Goal: Information Seeking & Learning: Learn about a topic

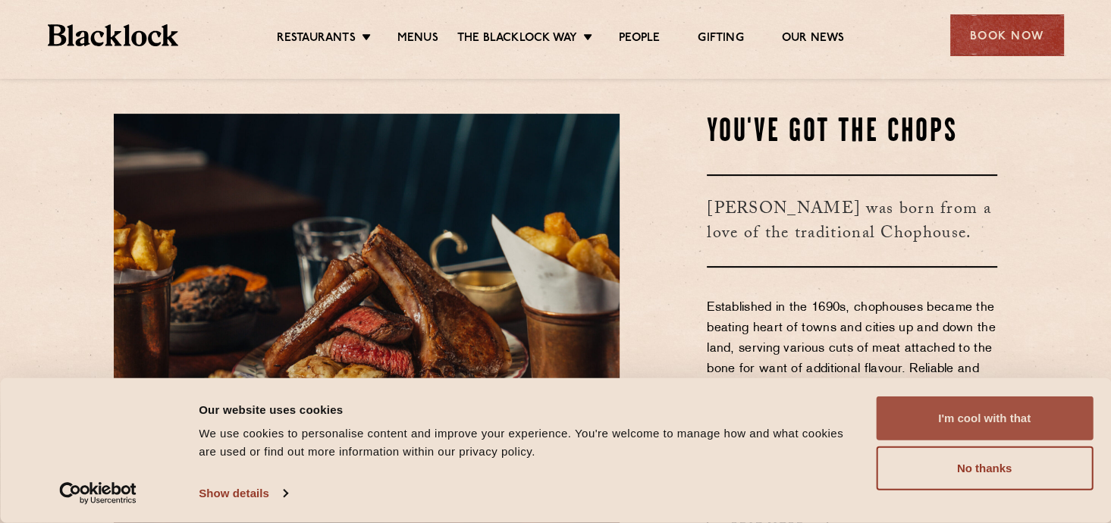
click at [1032, 419] on button "I'm cool with that" at bounding box center [984, 419] width 217 height 44
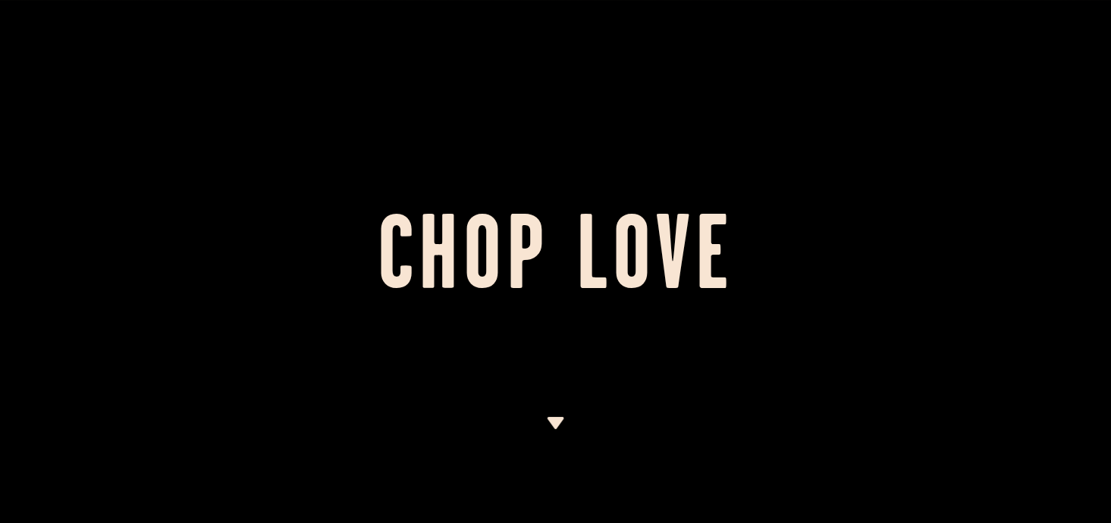
click at [555, 417] on img at bounding box center [555, 423] width 19 height 12
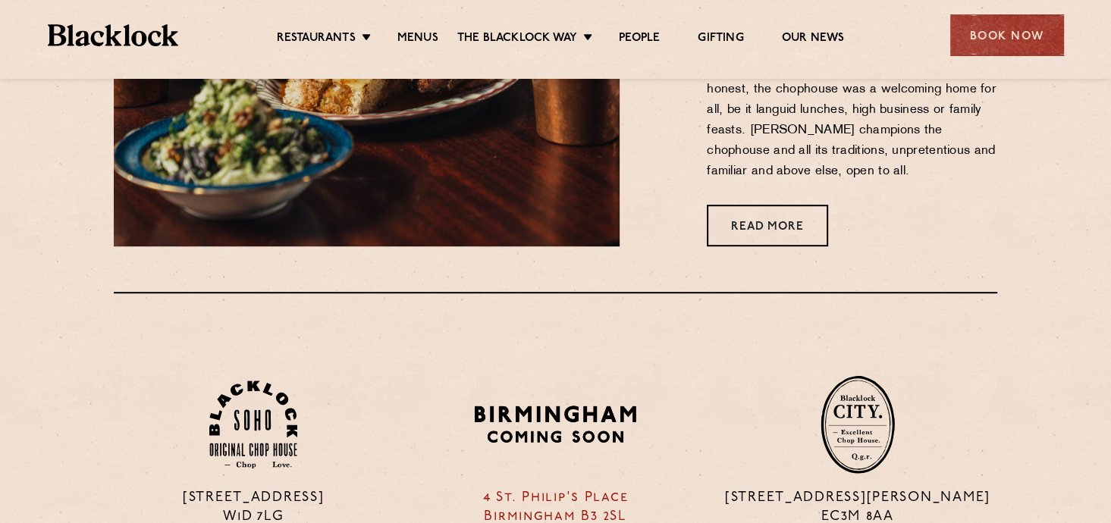
scroll to position [899, 0]
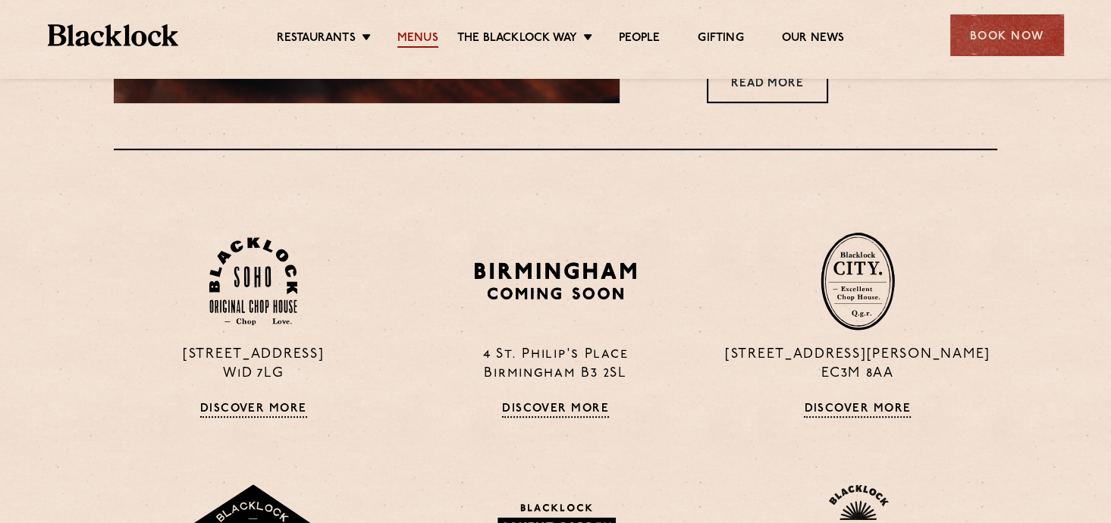
click at [419, 36] on link "Menus" at bounding box center [417, 39] width 41 height 17
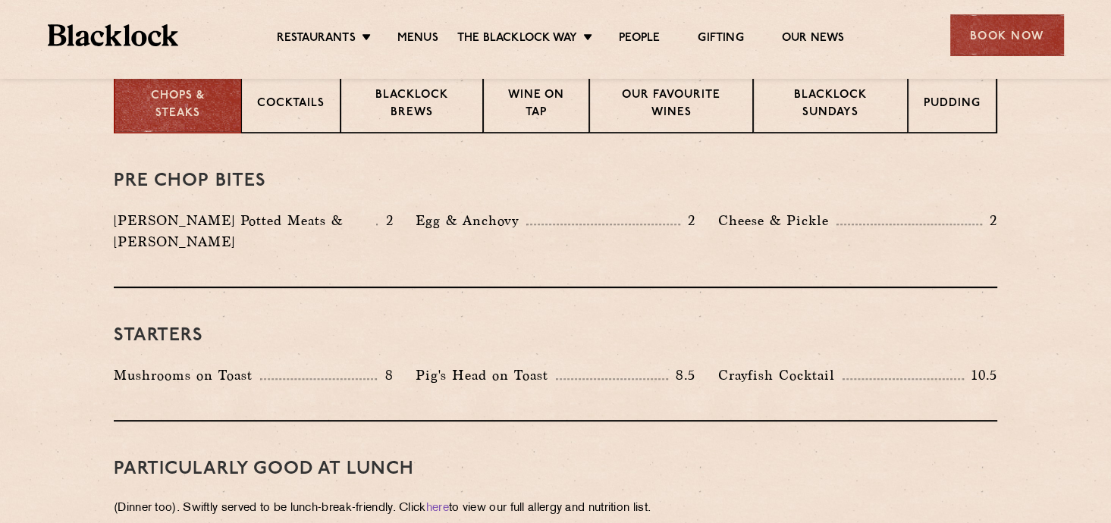
scroll to position [531, 0]
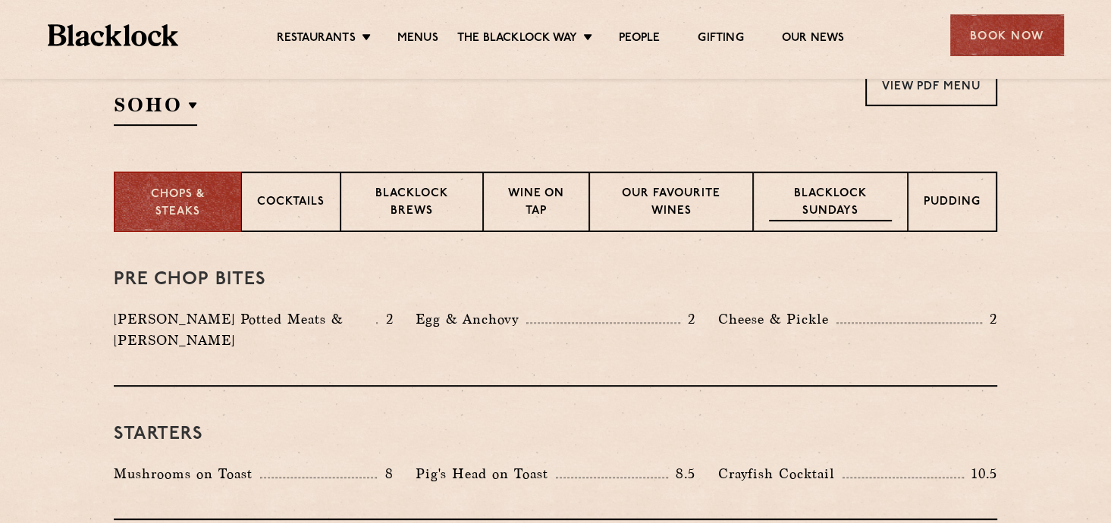
click at [835, 201] on p "Blacklock Sundays" at bounding box center [830, 204] width 123 height 36
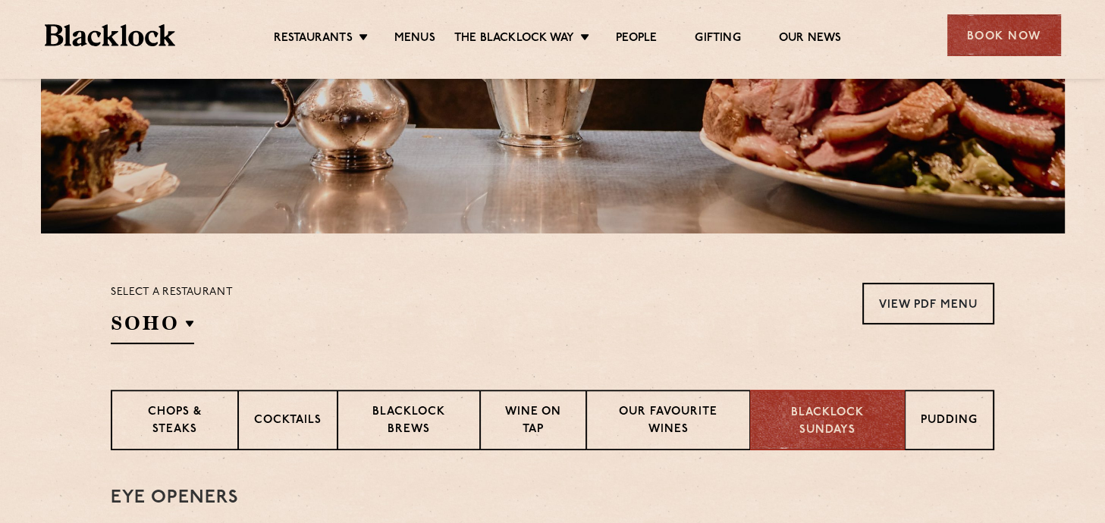
scroll to position [303, 0]
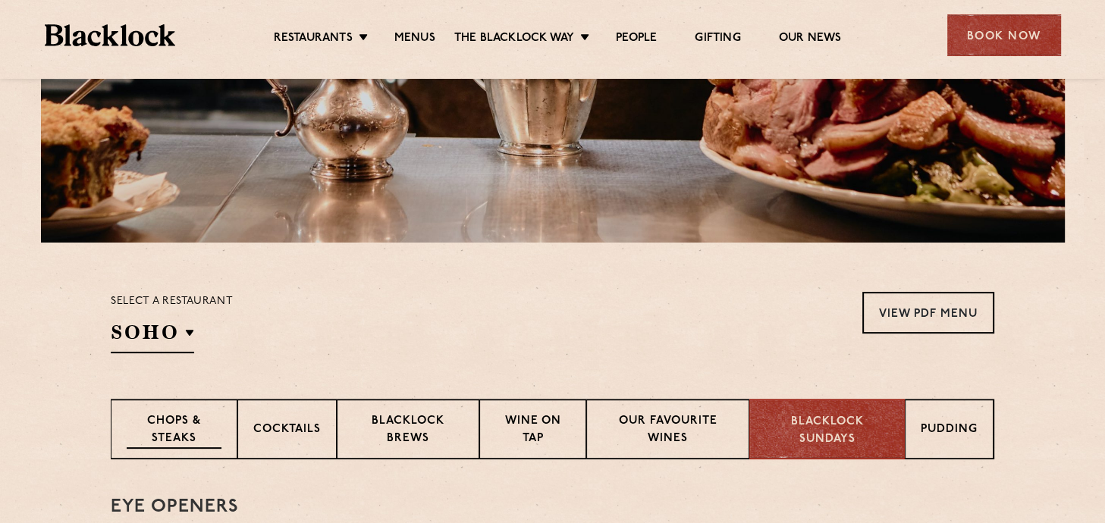
click at [194, 434] on p "Chops & Steaks" at bounding box center [174, 431] width 95 height 36
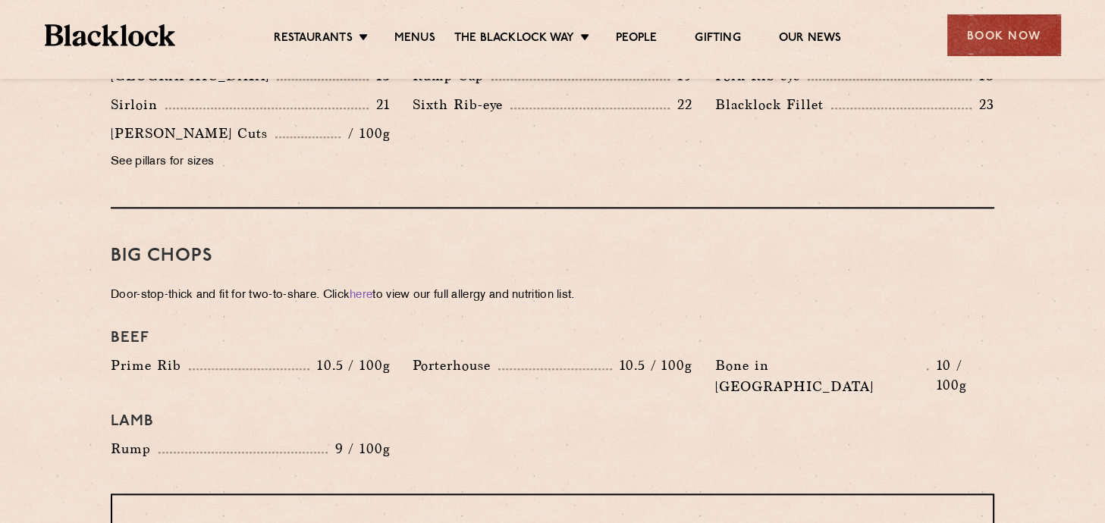
scroll to position [1593, 0]
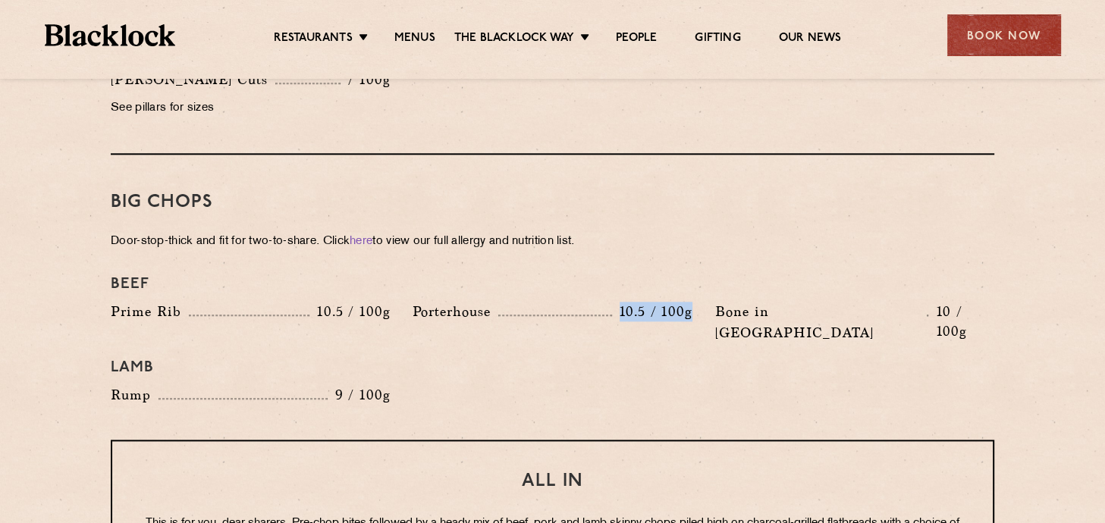
drag, startPoint x: 516, startPoint y: 291, endPoint x: 691, endPoint y: 282, distance: 175.5
click at [691, 301] on div "Porterhouse 10.5 / 100g" at bounding box center [552, 311] width 279 height 21
drag, startPoint x: 691, startPoint y: 282, endPoint x: 696, endPoint y: 313, distance: 31.4
click at [696, 351] on div "Lamb" at bounding box center [552, 367] width 906 height 33
drag, startPoint x: 410, startPoint y: 287, endPoint x: 555, endPoint y: 281, distance: 145.8
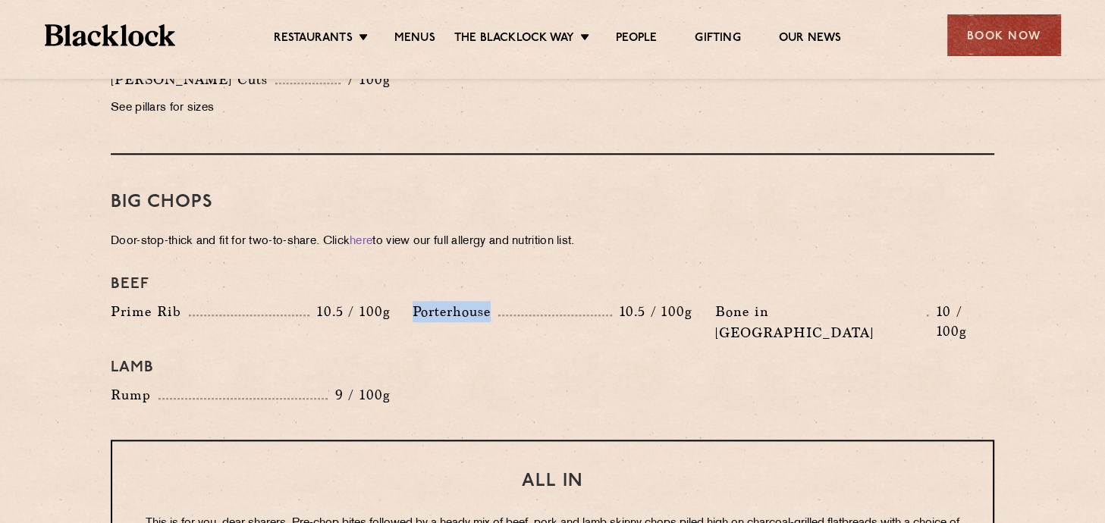
click at [555, 301] on div "Porterhouse 10.5 / 100g" at bounding box center [552, 326] width 302 height 50
drag, startPoint x: 555, startPoint y: 281, endPoint x: 573, endPoint y: 355, distance: 75.6
click at [573, 355] on div "Beef Prime Rib 10.5 / 100g Porterhouse 10.5 / 100g Bone in Sirloin 10 / 100g La…" at bounding box center [552, 341] width 906 height 146
click at [558, 356] on div "Beef Prime Rib 10.5 / 100g Porterhouse 10.5 / 100g Bone in Sirloin 10 / 100g La…" at bounding box center [552, 341] width 906 height 146
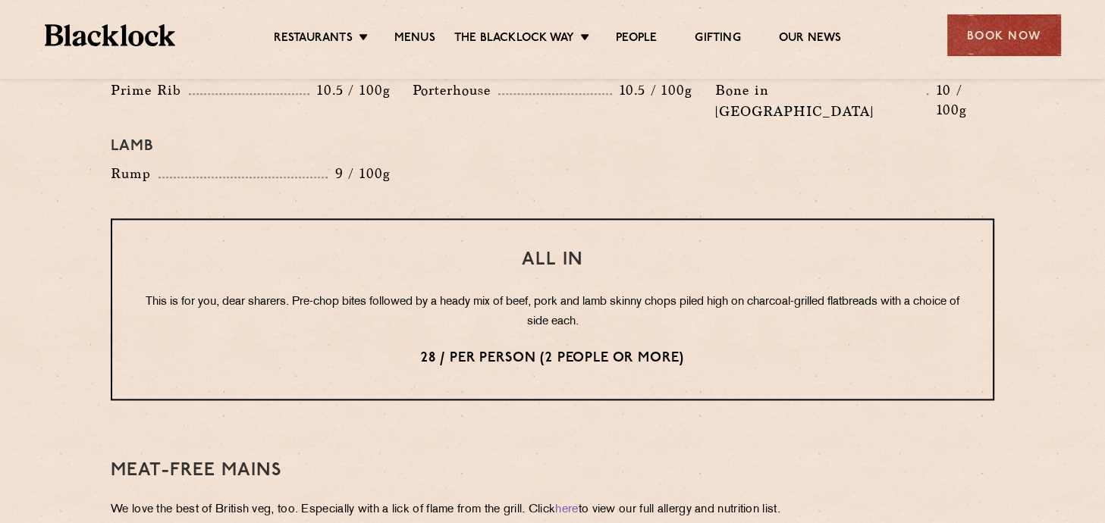
scroll to position [1820, 0]
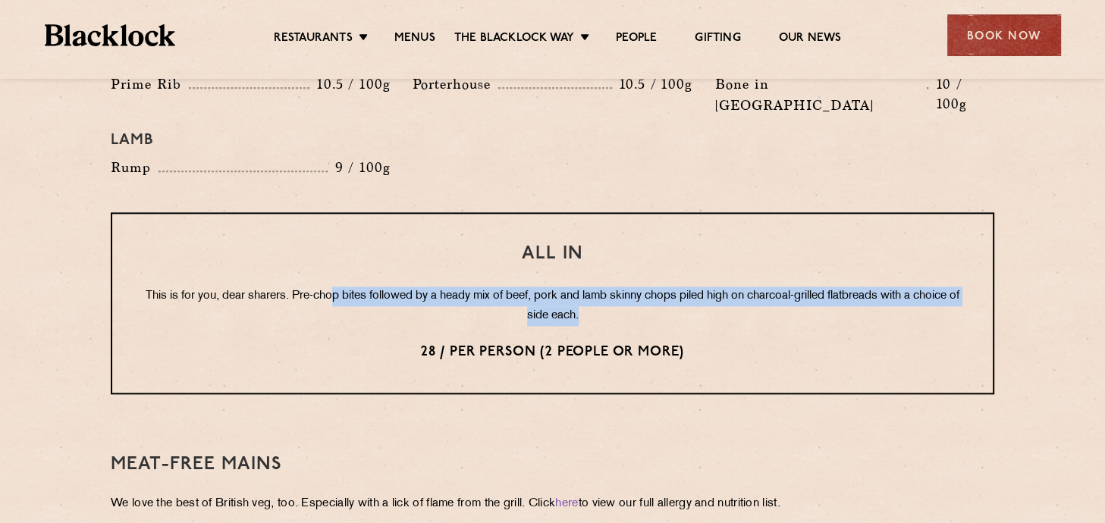
drag, startPoint x: 335, startPoint y: 247, endPoint x: 631, endPoint y: 281, distance: 297.8
click at [631, 287] on p "This is for you, dear sharers. Pre-chop bites followed by a heady mix of beef, …" at bounding box center [553, 306] width 820 height 39
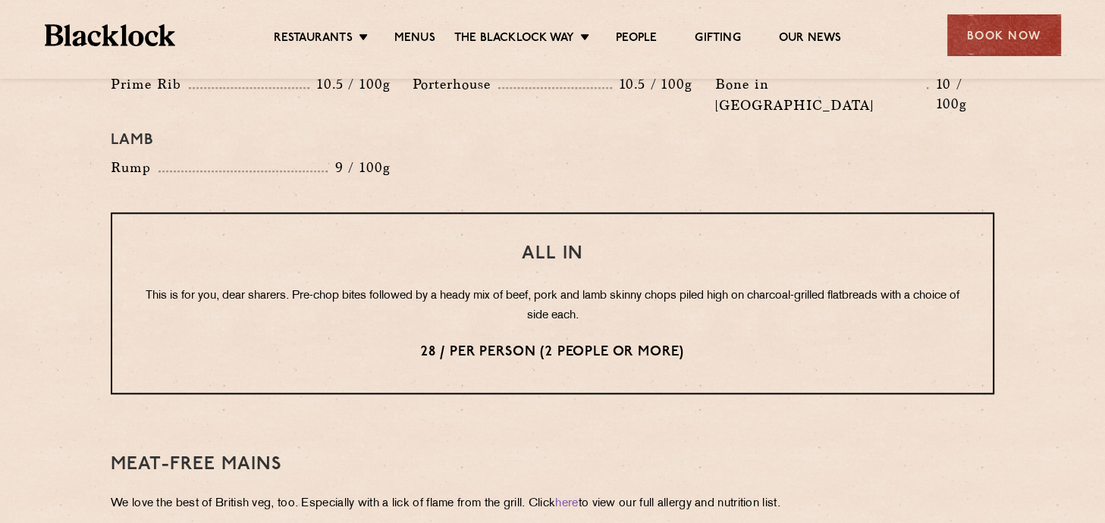
drag, startPoint x: 631, startPoint y: 281, endPoint x: 568, endPoint y: 307, distance: 68.3
click at [568, 343] on p "28 / per person (2 people or more)" at bounding box center [553, 353] width 820 height 20
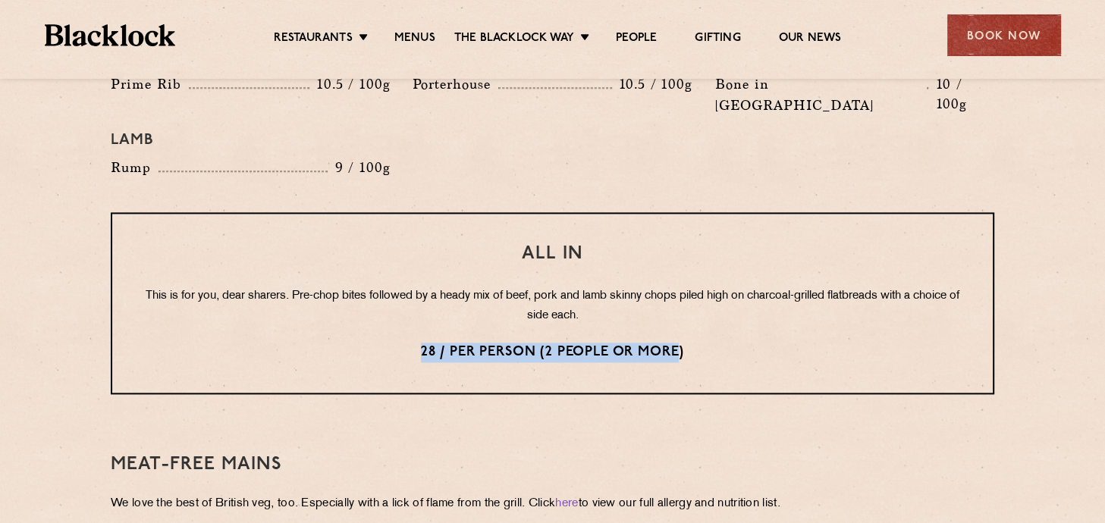
drag, startPoint x: 683, startPoint y: 306, endPoint x: 396, endPoint y: 304, distance: 286.7
click at [396, 343] on p "28 / per person (2 people or more)" at bounding box center [553, 353] width 820 height 20
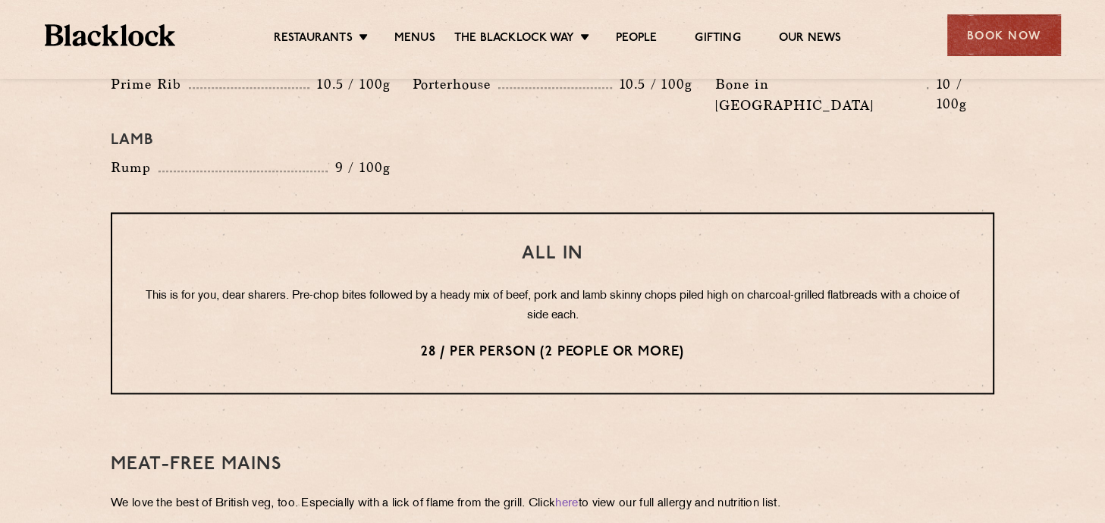
drag, startPoint x: 396, startPoint y: 304, endPoint x: 991, endPoint y: 432, distance: 608.9
click at [991, 432] on div "Meat-Free mains We love the best of British veg, too. Especially with a lick of…" at bounding box center [553, 502] width 884 height 170
